Goal: Information Seeking & Learning: Check status

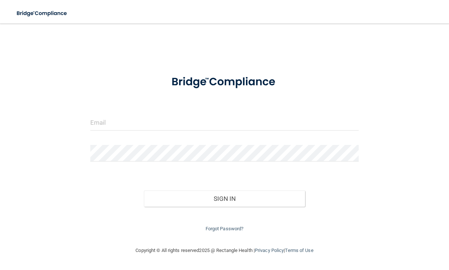
click at [151, 112] on form "Invalid email/password. You don't have permission to access that page. Sign In …" at bounding box center [224, 150] width 269 height 165
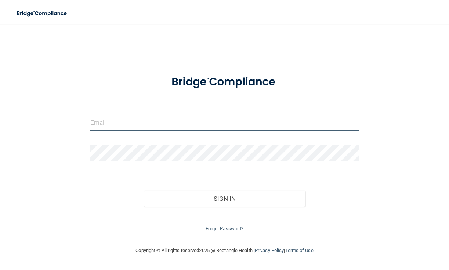
click at [148, 115] on input "email" at bounding box center [224, 122] width 269 height 17
type input "[EMAIL_ADDRESS][DOMAIN_NAME]"
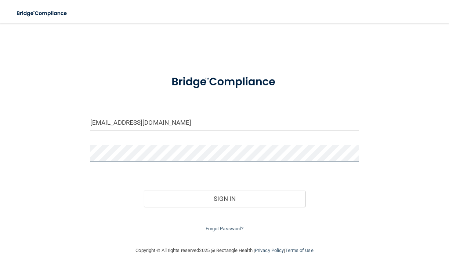
click at [144, 190] on button "Sign In" at bounding box center [224, 198] width 161 height 16
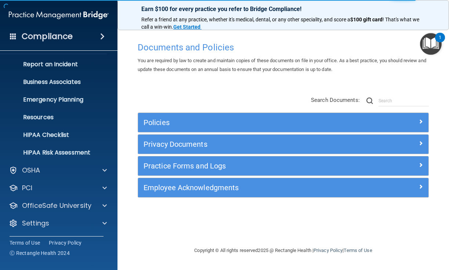
scroll to position [35, 0]
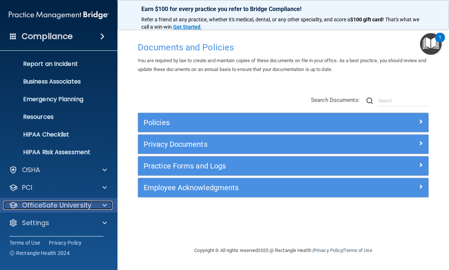
click at [49, 206] on p "OfficeSafe University" at bounding box center [56, 205] width 69 height 9
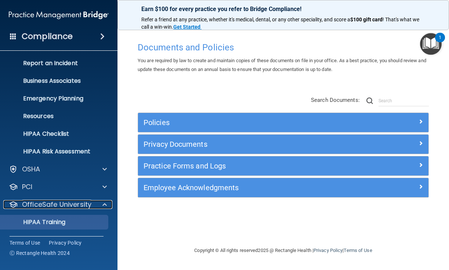
scroll to position [88, 0]
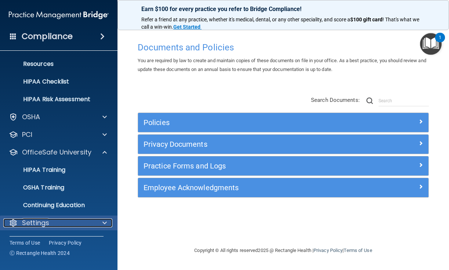
click at [57, 218] on div "Settings" at bounding box center [48, 222] width 91 height 9
click at [80, 221] on div "Settings" at bounding box center [48, 222] width 91 height 9
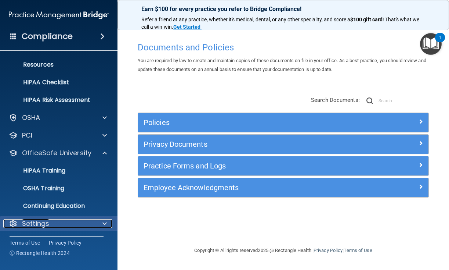
scroll to position [87, 0]
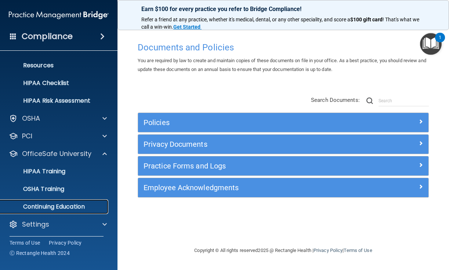
click at [70, 204] on p "Continuing Education" at bounding box center [55, 206] width 100 height 7
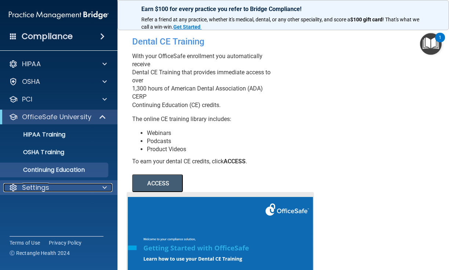
click at [104, 189] on span at bounding box center [104, 187] width 4 height 9
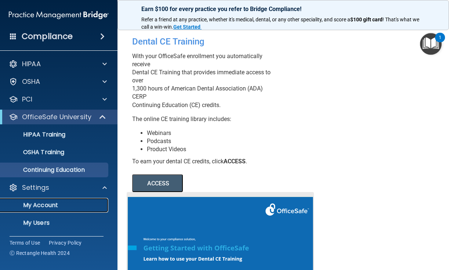
click at [52, 208] on p "My Account" at bounding box center [55, 204] width 100 height 7
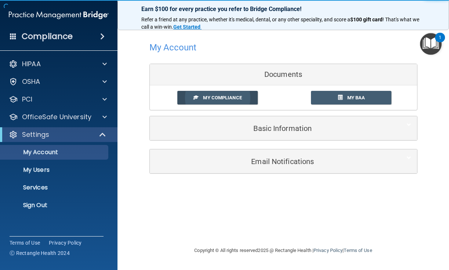
click at [248, 101] on link "My Compliance" at bounding box center [217, 98] width 80 height 14
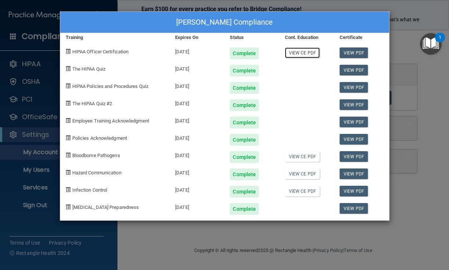
click at [316, 51] on link "View CE PDF" at bounding box center [302, 52] width 35 height 11
click at [346, 122] on link "View PDF" at bounding box center [354, 121] width 28 height 11
click at [352, 153] on link "View PDF" at bounding box center [354, 156] width 28 height 11
click at [306, 176] on link "View CE PDF" at bounding box center [302, 173] width 35 height 11
click at [353, 174] on link "View PDF" at bounding box center [354, 173] width 28 height 11
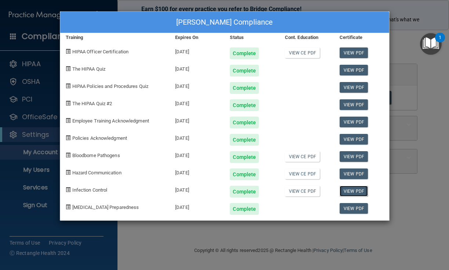
click at [346, 193] on link "View PDF" at bounding box center [354, 190] width 28 height 11
click at [363, 210] on link "View PDF" at bounding box center [354, 208] width 28 height 11
click at [357, 140] on link "View PDF" at bounding box center [354, 139] width 28 height 11
click at [357, 124] on link "View PDF" at bounding box center [354, 121] width 28 height 11
click at [361, 68] on link "View PDF" at bounding box center [354, 70] width 28 height 11
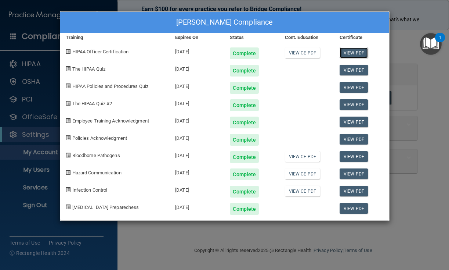
click at [347, 50] on link "View PDF" at bounding box center [354, 52] width 28 height 11
click at [418, 113] on div "[PERSON_NAME] Compliance Training Expires On Status Cont. Education Certificate…" at bounding box center [224, 135] width 449 height 270
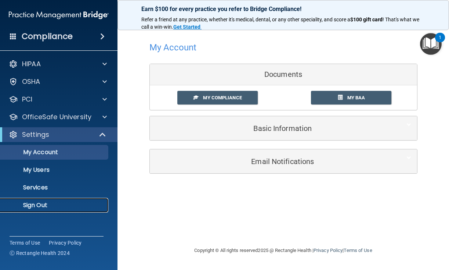
click at [34, 205] on p "Sign Out" at bounding box center [55, 204] width 100 height 7
